Goal: Information Seeking & Learning: Learn about a topic

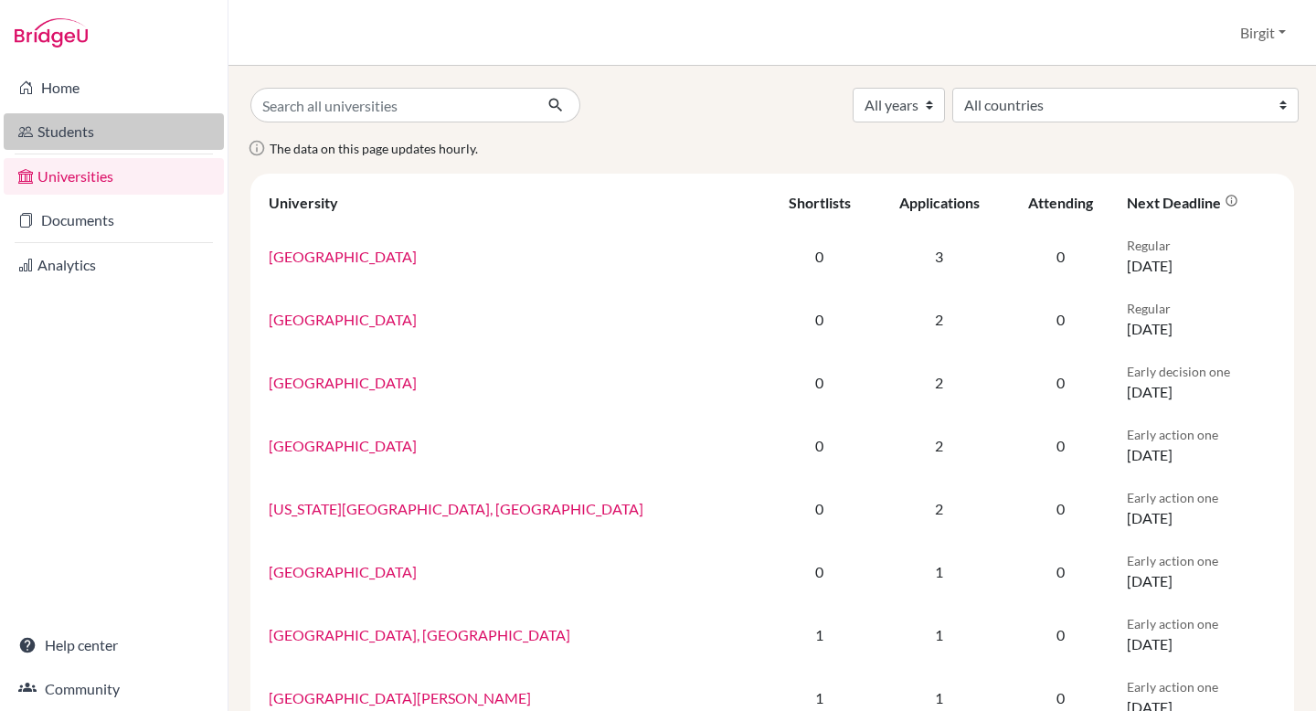
click at [82, 132] on link "Students" at bounding box center [114, 131] width 220 height 37
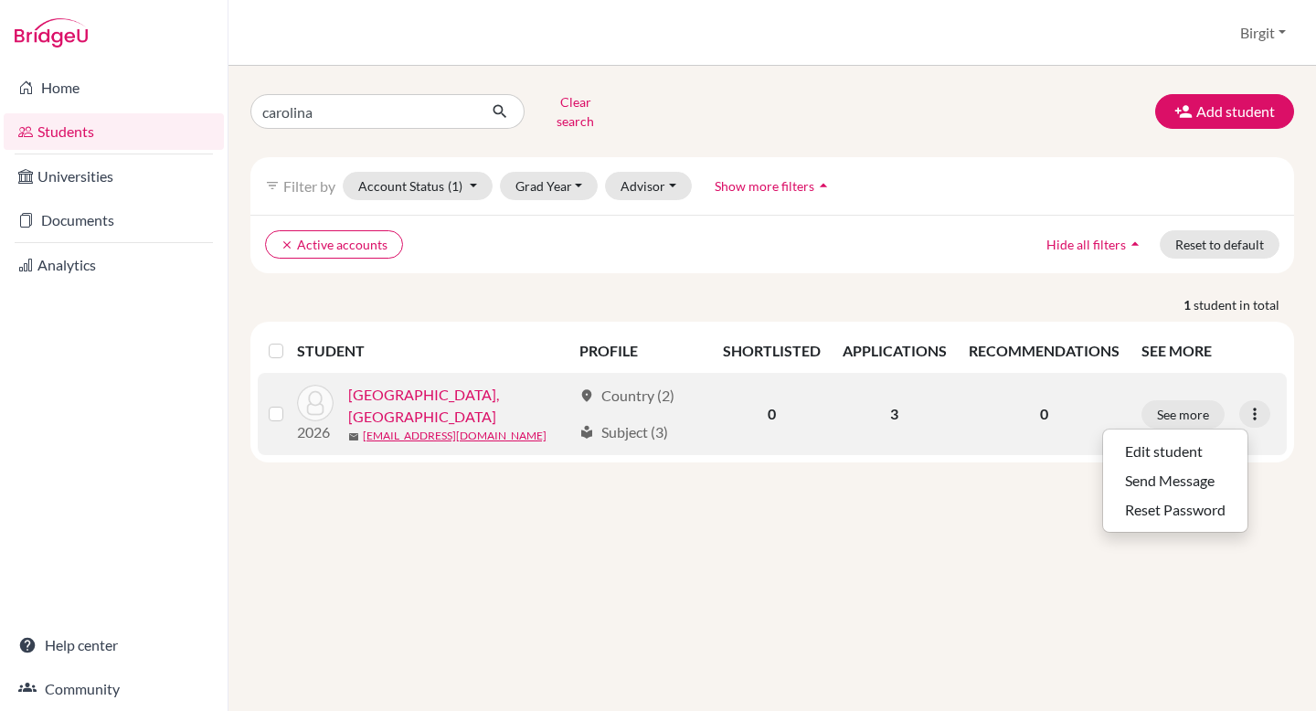
click at [453, 384] on div "2026 [GEOGRAPHIC_DATA], Carolina mail [EMAIL_ADDRESS][DOMAIN_NAME]" at bounding box center [427, 414] width 288 height 60
click at [420, 387] on link "[GEOGRAPHIC_DATA], [GEOGRAPHIC_DATA]" at bounding box center [459, 406] width 223 height 44
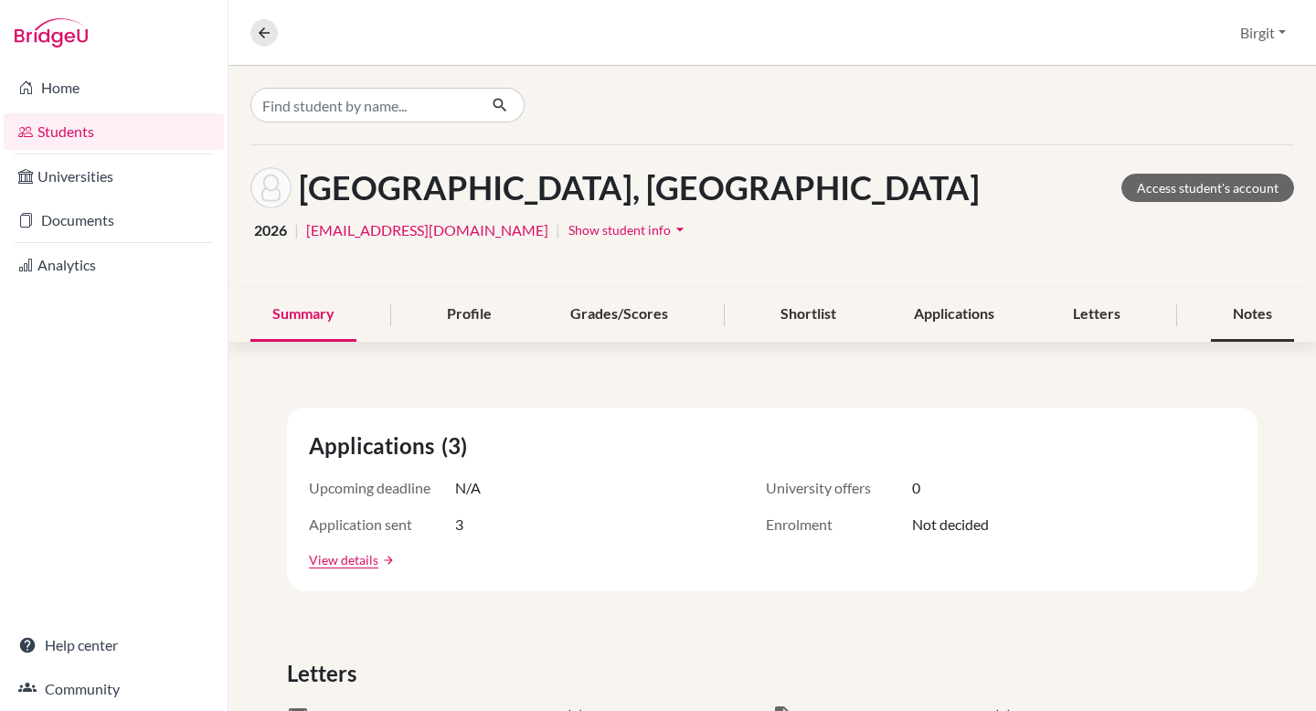
click at [1239, 307] on div "Notes" at bounding box center [1252, 315] width 83 height 54
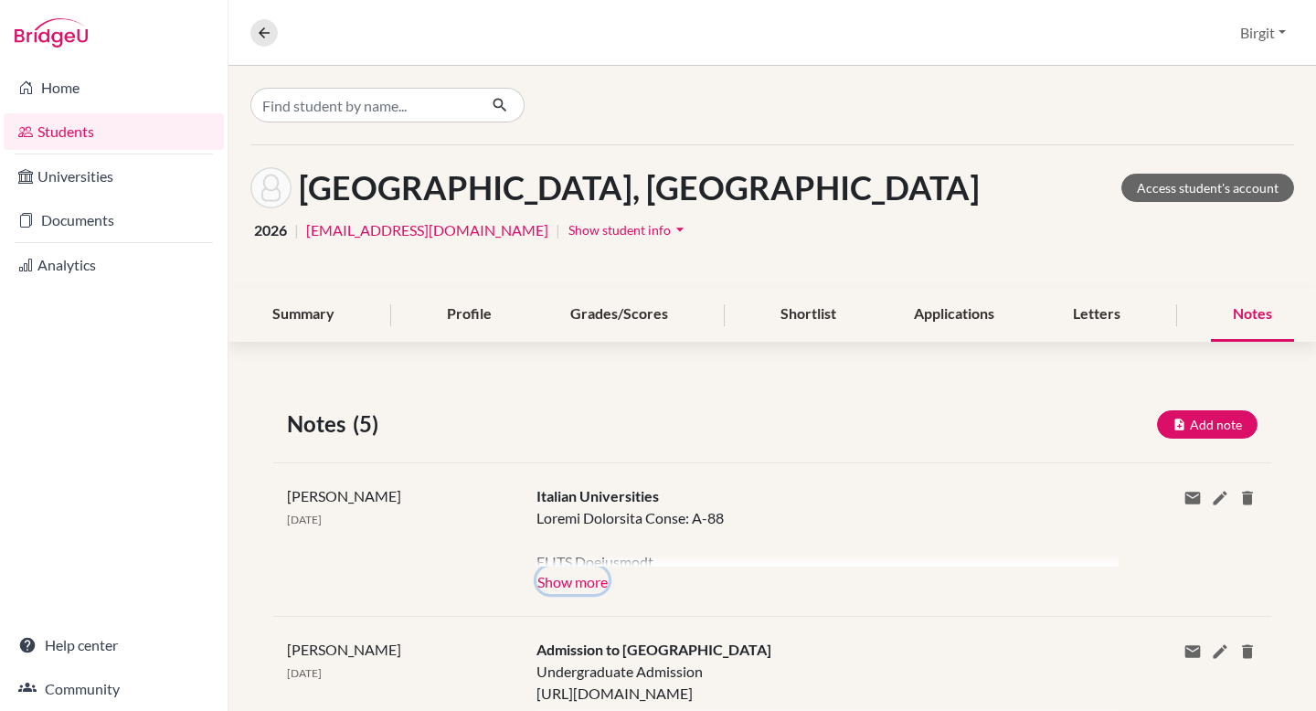
click at [550, 579] on button "Show more" at bounding box center [573, 580] width 72 height 27
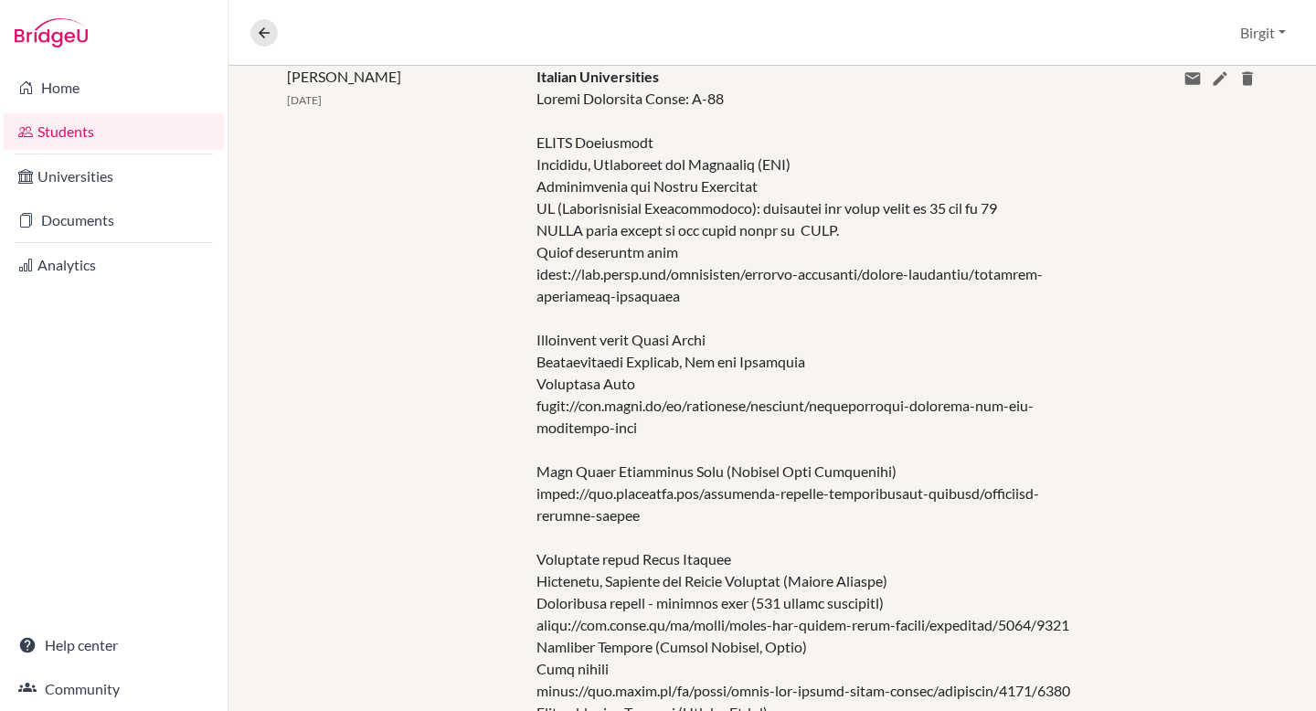
scroll to position [417, 0]
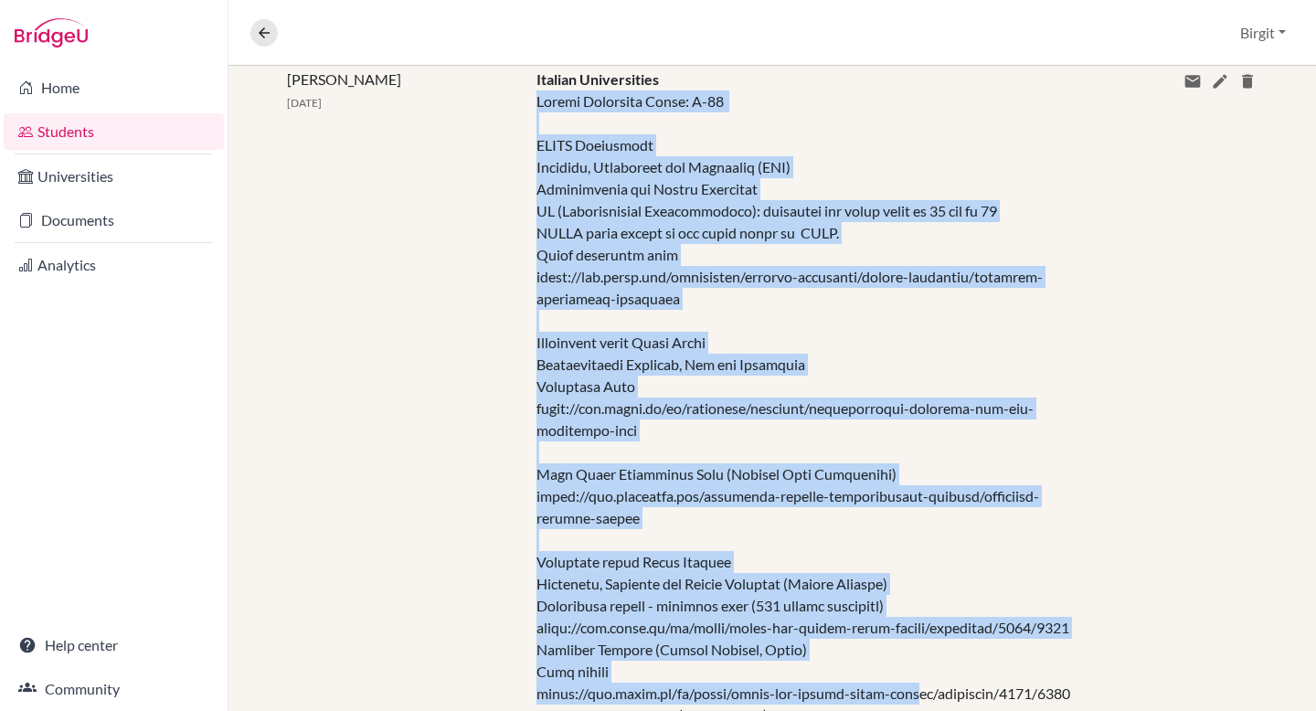
drag, startPoint x: 535, startPoint y: 105, endPoint x: 898, endPoint y: 686, distance: 684.6
click at [898, 686] on div at bounding box center [814, 497] width 555 height 812
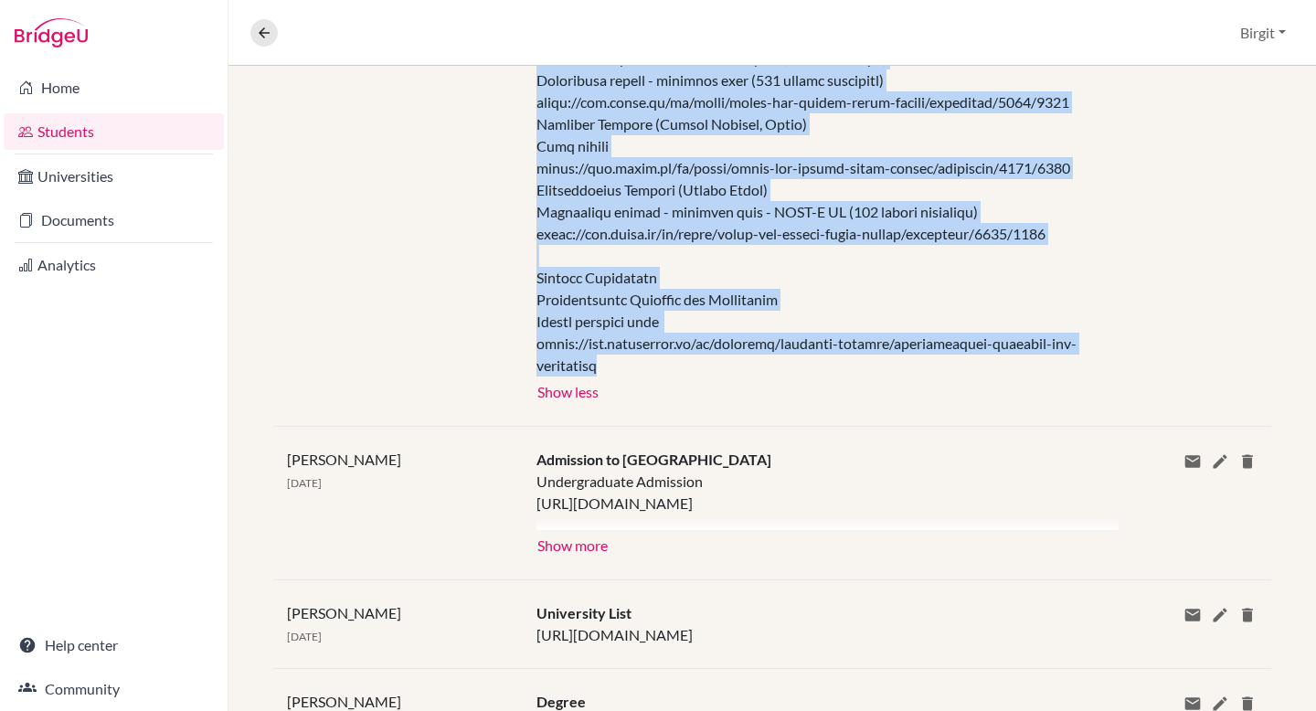
copy div "Loremi Dolorsita Conse: A-20 ELITS Doeiusmodt Incididu, Utlaboreet dol Magnaali…"
